Goal: Register for event/course

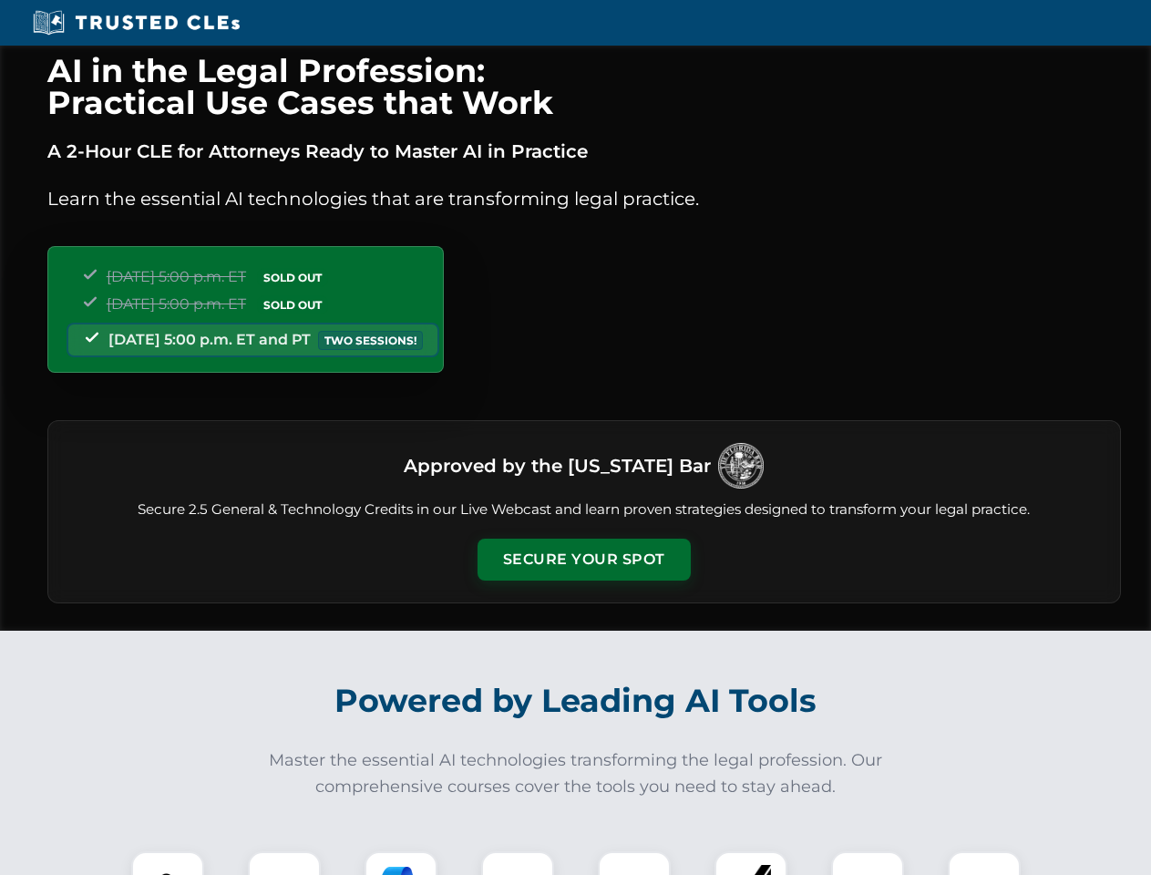
click at [583, 560] on button "Secure Your Spot" at bounding box center [584, 560] width 213 height 42
click at [168, 863] on img at bounding box center [167, 887] width 53 height 53
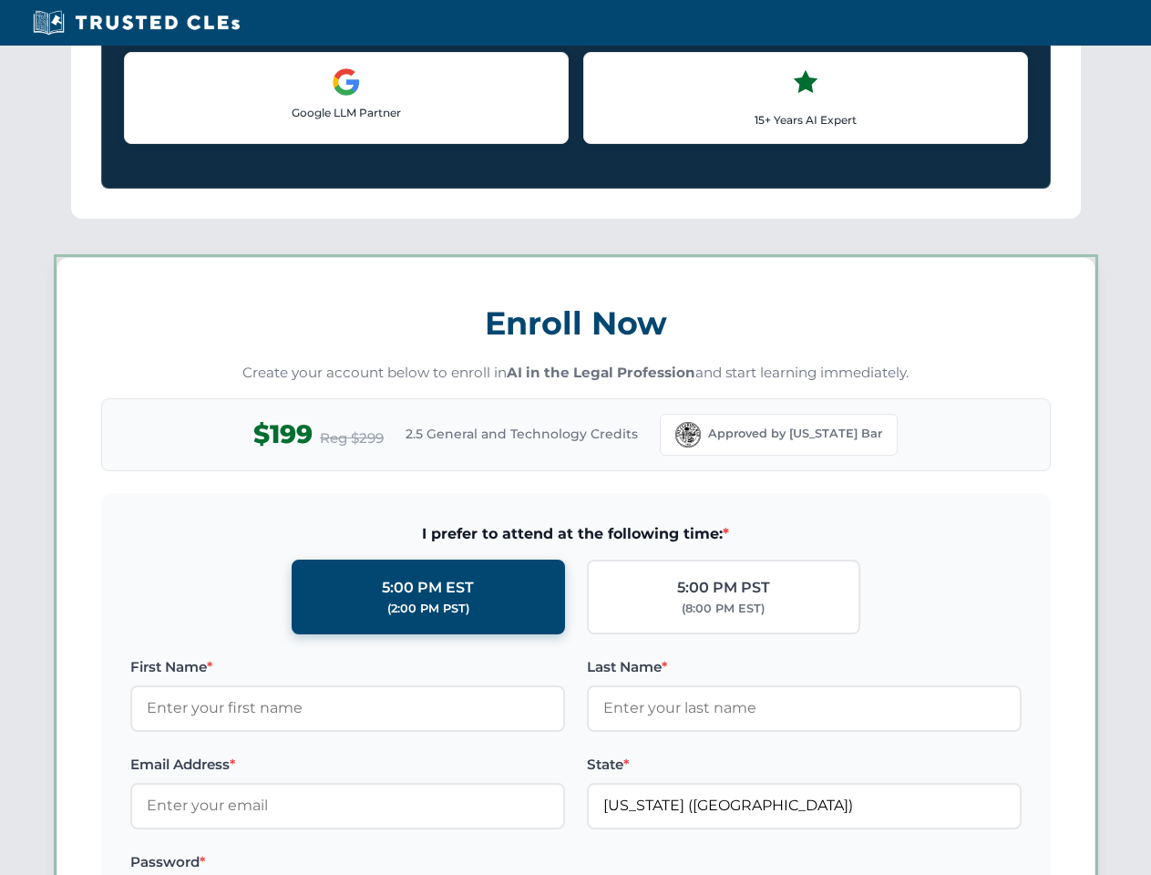
click at [401, 863] on label "Password *" at bounding box center [347, 862] width 435 height 22
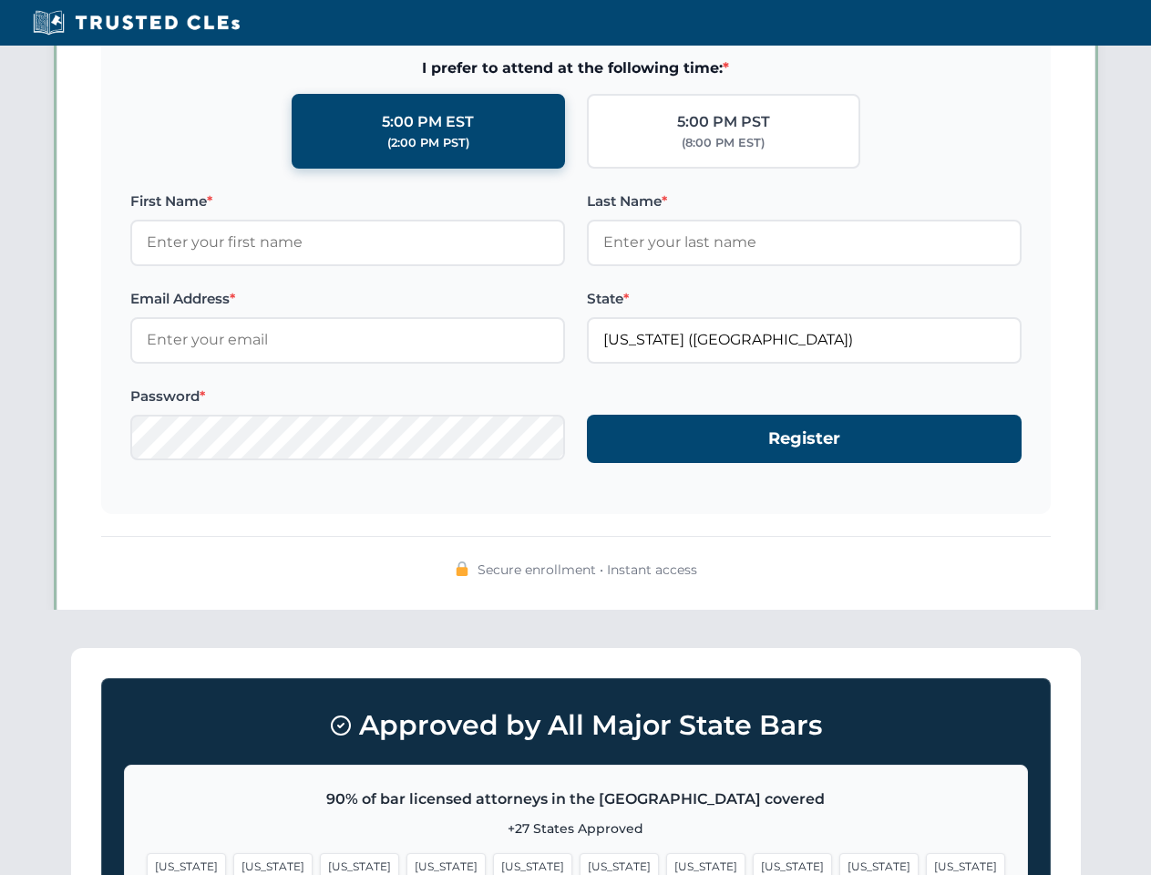
click at [839, 863] on span "[US_STATE]" at bounding box center [878, 866] width 79 height 26
